Goal: Find specific page/section: Find specific page/section

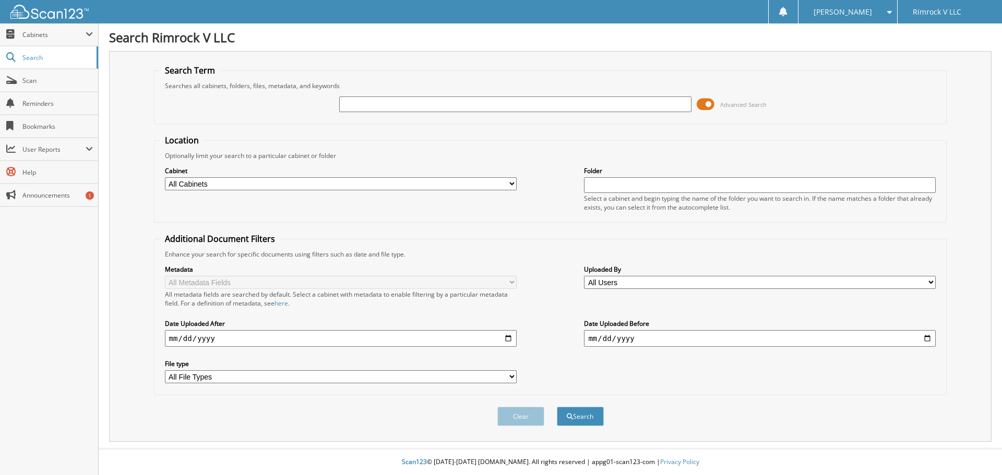
click at [367, 102] on input "text" at bounding box center [515, 105] width 352 height 16
type input "pla"
drag, startPoint x: 376, startPoint y: 104, endPoint x: 331, endPoint y: 107, distance: 45.5
click at [331, 107] on div "pla Advanced Search" at bounding box center [551, 104] width 782 height 28
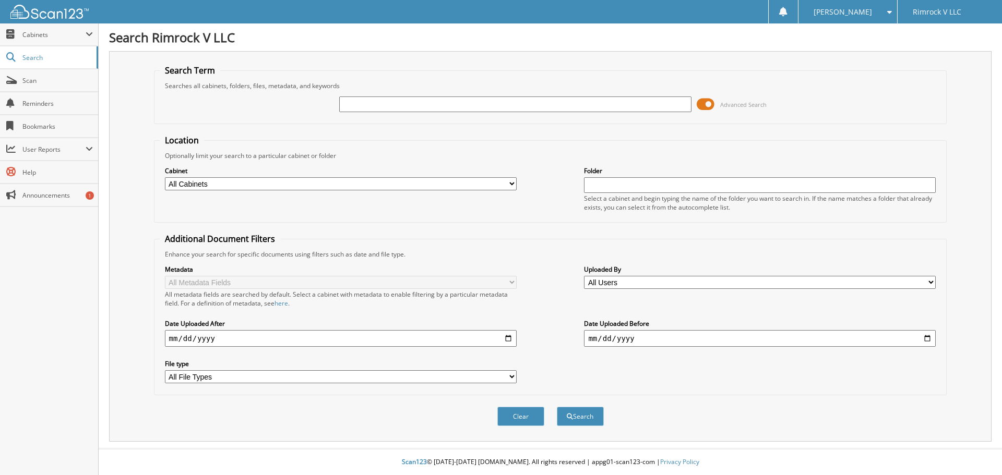
paste input "[PERSON_NAME]"
type input "[PERSON_NAME]"
click at [577, 416] on button "Search" at bounding box center [580, 416] width 47 height 19
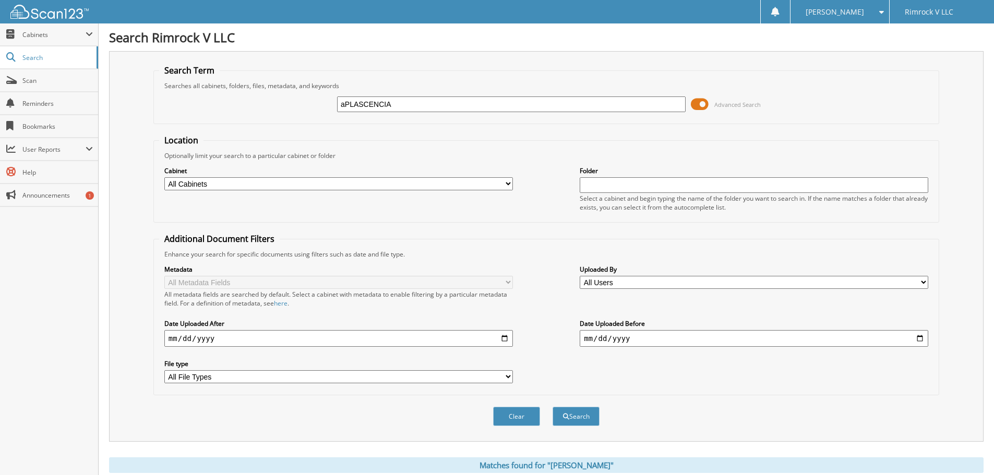
click at [399, 113] on div "aPLASCENCIA" at bounding box center [511, 104] width 349 height 18
click at [344, 102] on input "aPLASCENCIA" at bounding box center [511, 105] width 349 height 16
type input "[PERSON_NAME]"
click at [586, 415] on button "Search" at bounding box center [576, 416] width 47 height 19
drag, startPoint x: 391, startPoint y: 103, endPoint x: 326, endPoint y: 104, distance: 65.2
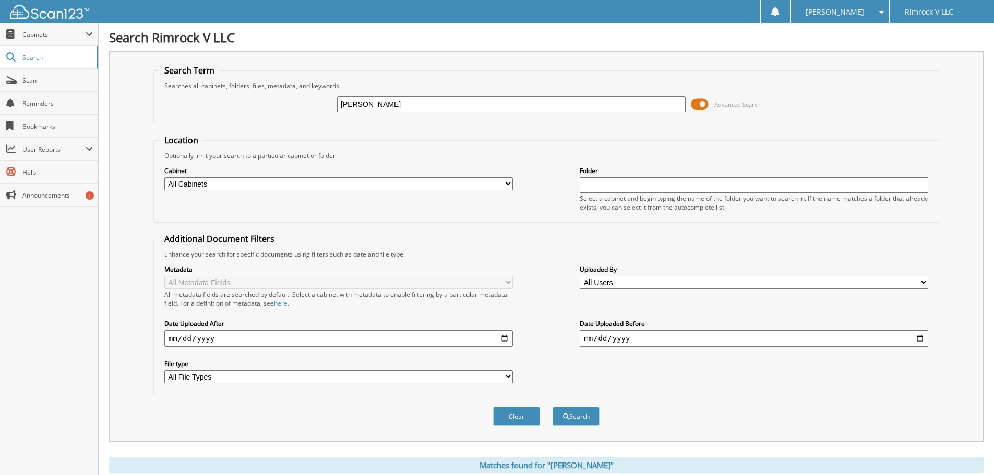
click at [326, 104] on div "PLASCENCIA Advanced Search" at bounding box center [546, 104] width 774 height 28
type input "k"
drag, startPoint x: 344, startPoint y: 103, endPoint x: 327, endPoint y: 105, distance: 16.8
click at [329, 105] on div "AL77LHE2X Advanced Search" at bounding box center [546, 104] width 774 height 28
click at [392, 103] on input "KL77LHE2X" at bounding box center [511, 105] width 349 height 16
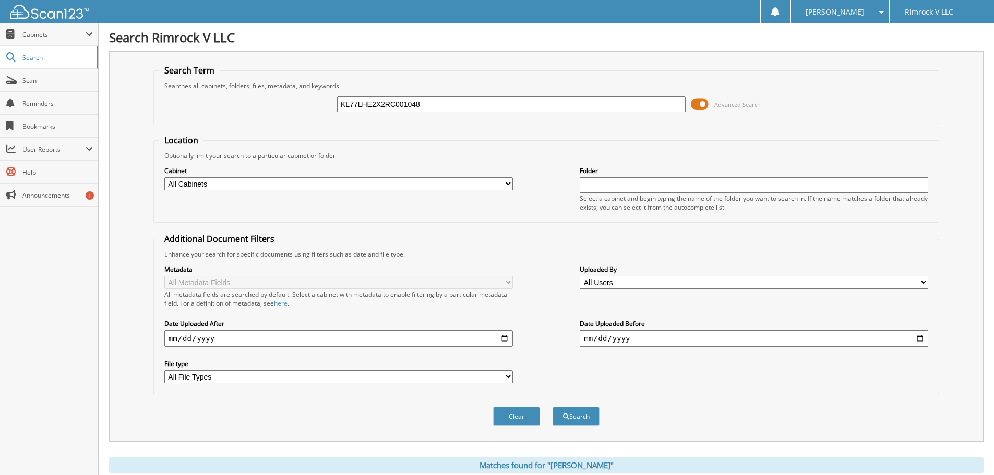
type input "KL77LHE2X2RC001048"
click at [553, 407] on button "Search" at bounding box center [576, 416] width 47 height 19
click at [49, 151] on span "User Reports" at bounding box center [53, 149] width 63 height 9
click at [53, 171] on span "My Recent Activity" at bounding box center [54, 171] width 77 height 9
